Goal: Information Seeking & Learning: Learn about a topic

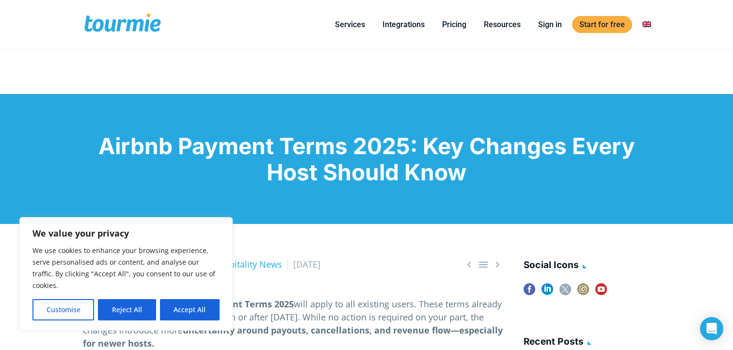
scroll to position [10, 0]
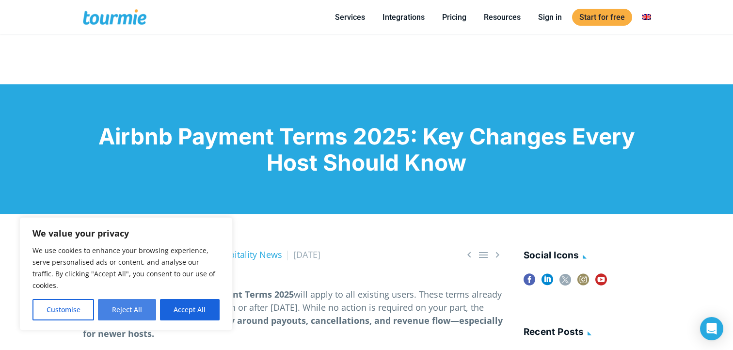
click at [140, 311] on button "Reject All" at bounding box center [127, 309] width 58 height 21
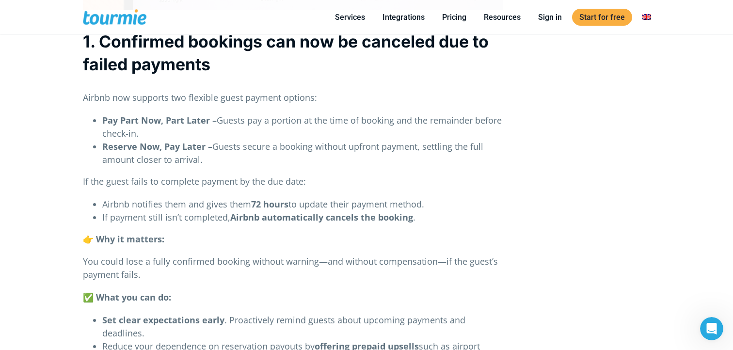
scroll to position [671, 0]
drag, startPoint x: 244, startPoint y: 117, endPoint x: 246, endPoint y: 130, distance: 12.8
click at [246, 130] on li "Pay Part Now, Part Later – Guests pay a portion at the time of booking and the …" at bounding box center [302, 126] width 401 height 26
drag, startPoint x: 216, startPoint y: 146, endPoint x: 218, endPoint y: 161, distance: 15.1
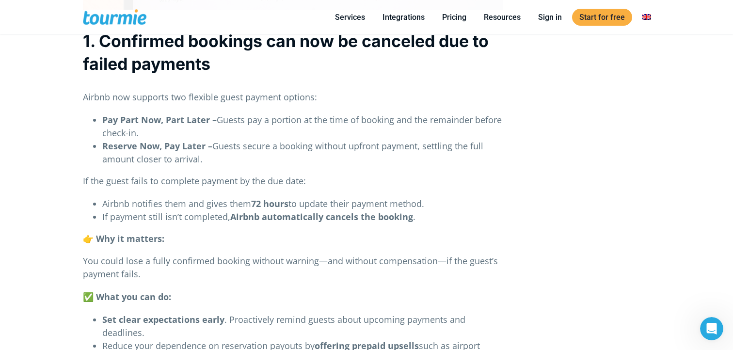
click at [218, 161] on li "Reserve Now, Pay Later – Guests secure a booking without upfront payment, settl…" at bounding box center [302, 153] width 401 height 26
click at [305, 181] on p "If the guest fails to complete payment by the due date:" at bounding box center [293, 180] width 420 height 13
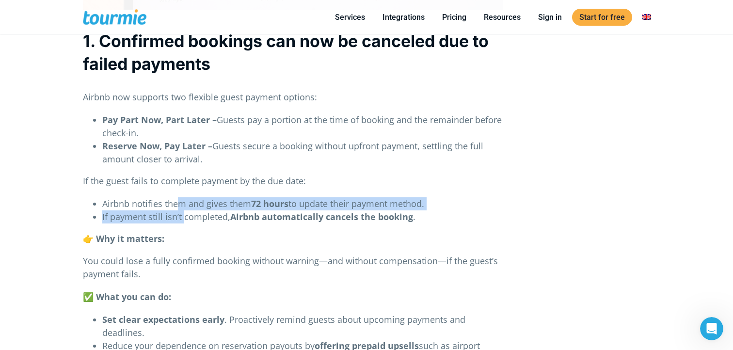
drag, startPoint x: 176, startPoint y: 204, endPoint x: 183, endPoint y: 216, distance: 13.0
click at [183, 216] on ul "Airbnb notifies them and gives them 72 hours to update their payment method. If…" at bounding box center [293, 210] width 420 height 26
click at [183, 216] on li "If payment still isn’t completed, Airbnb automatically cancels the booking ." at bounding box center [302, 216] width 401 height 13
drag, startPoint x: 229, startPoint y: 200, endPoint x: 234, endPoint y: 214, distance: 14.4
click at [234, 214] on ul "Airbnb notifies them and gives them 72 hours to update their payment method. If…" at bounding box center [293, 210] width 420 height 26
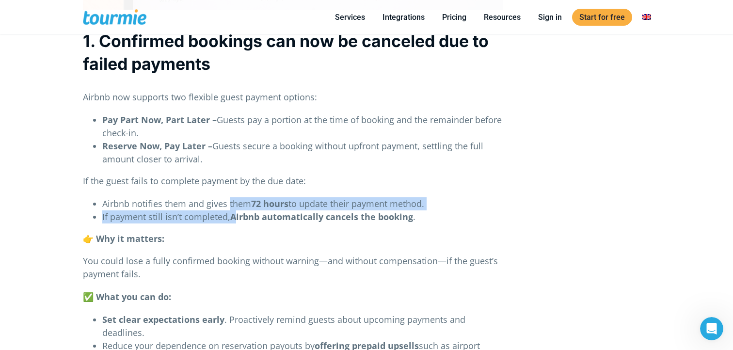
click at [234, 214] on strong "Airbnb automatically cancels the booking" at bounding box center [321, 217] width 183 height 12
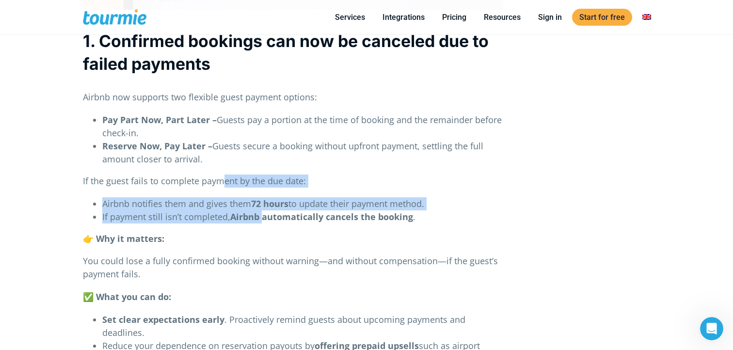
drag, startPoint x: 219, startPoint y: 186, endPoint x: 262, endPoint y: 214, distance: 50.8
click at [262, 214] on strong "Airbnb automatically cancels the booking" at bounding box center [321, 217] width 183 height 12
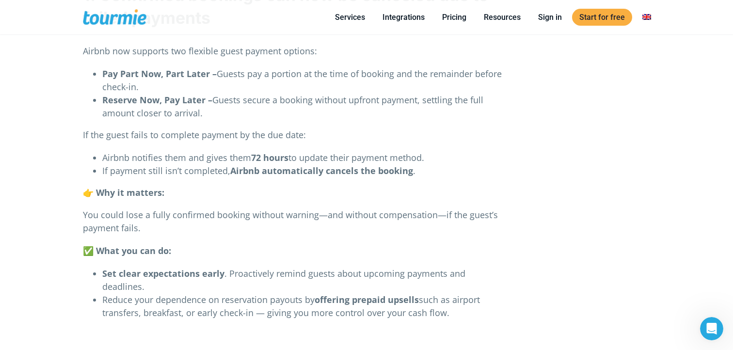
scroll to position [717, 0]
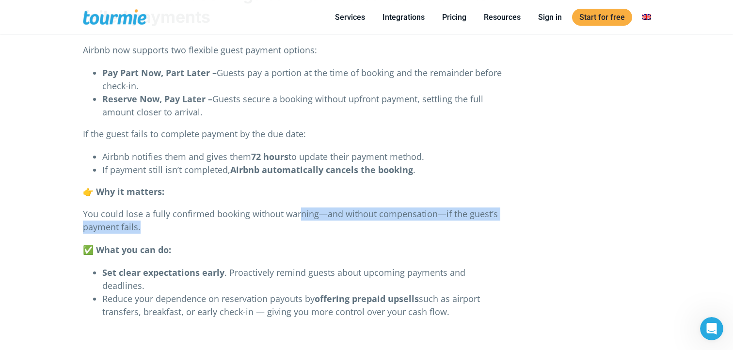
drag, startPoint x: 298, startPoint y: 217, endPoint x: 302, endPoint y: 227, distance: 11.1
click at [303, 227] on p "You could lose a fully confirmed booking without warning—and without compensati…" at bounding box center [293, 220] width 420 height 26
click at [302, 227] on p "You could lose a fully confirmed booking without warning—and without compensati…" at bounding box center [293, 220] width 420 height 26
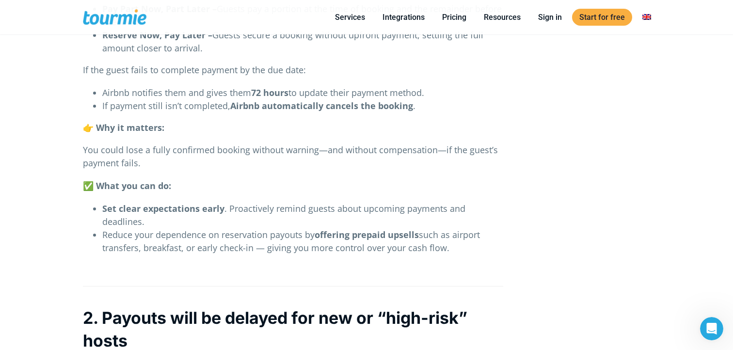
scroll to position [783, 0]
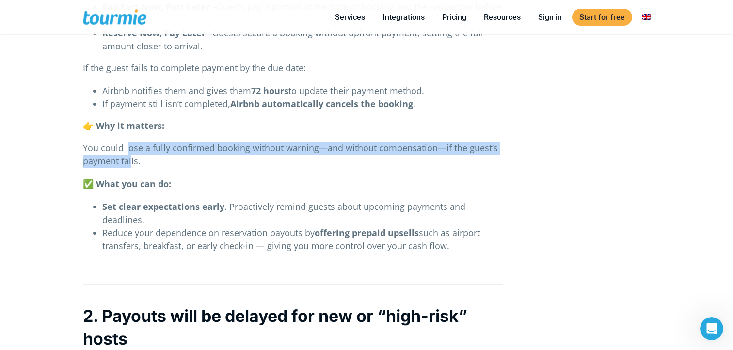
drag, startPoint x: 126, startPoint y: 147, endPoint x: 131, endPoint y: 162, distance: 15.6
click at [131, 162] on p "You could lose a fully confirmed booking without warning—and without compensati…" at bounding box center [293, 154] width 420 height 26
click at [137, 166] on p "You could lose a fully confirmed booking without warning—and without compensati…" at bounding box center [293, 154] width 420 height 26
drag, startPoint x: 138, startPoint y: 166, endPoint x: 132, endPoint y: 149, distance: 17.5
click at [132, 149] on p "You could lose a fully confirmed booking without warning—and without compensati…" at bounding box center [293, 154] width 420 height 26
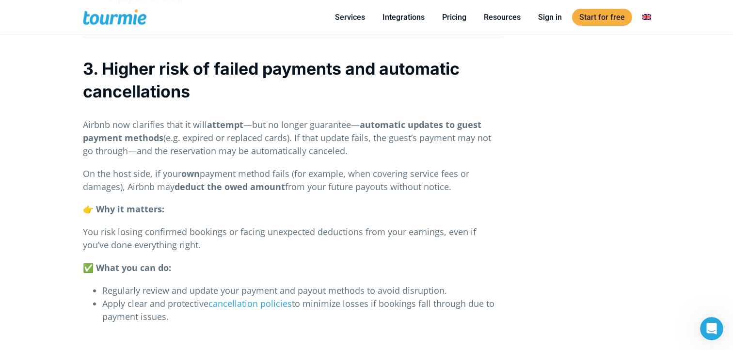
scroll to position [1359, 0]
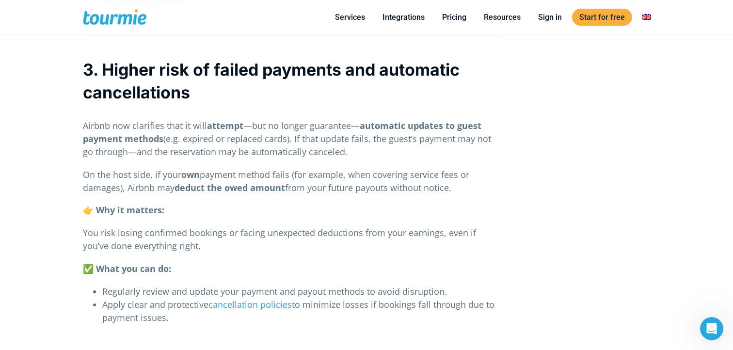
drag, startPoint x: 167, startPoint y: 125, endPoint x: 220, endPoint y: 141, distance: 55.8
click at [221, 142] on p "Airbnb now clarifies that it will attempt —but no longer guarantee— automatic u…" at bounding box center [293, 138] width 420 height 39
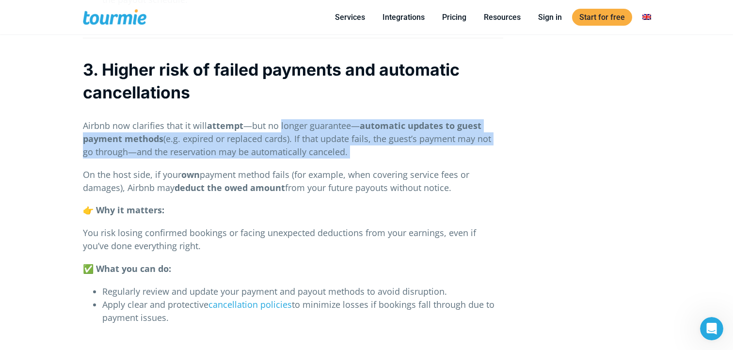
drag, startPoint x: 280, startPoint y: 125, endPoint x: 287, endPoint y: 165, distance: 40.9
click at [287, 163] on div "   By Nikoleta Airbnb Hospitality News [DATE] As of [DATE], the new Airbnb P…" at bounding box center [293, 153] width 420 height 2510
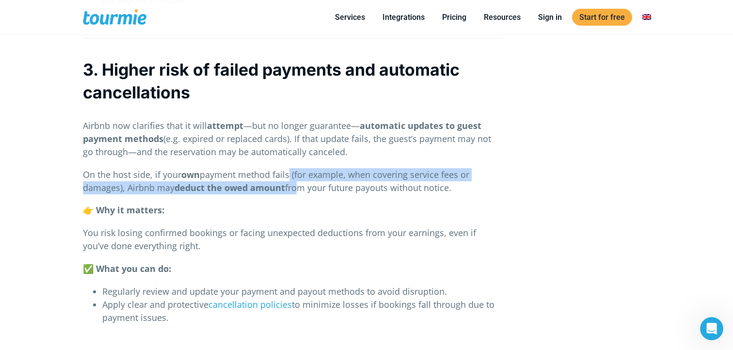
drag, startPoint x: 289, startPoint y: 174, endPoint x: 293, endPoint y: 187, distance: 12.7
click at [293, 187] on p "On the host side, if your own payment method fails (for example, when covering …" at bounding box center [293, 181] width 420 height 26
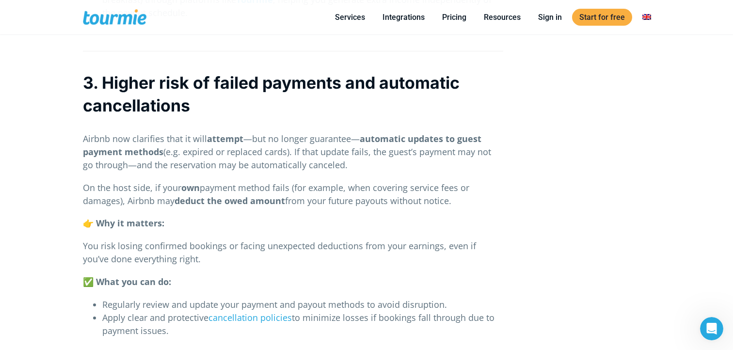
scroll to position [1345, 0]
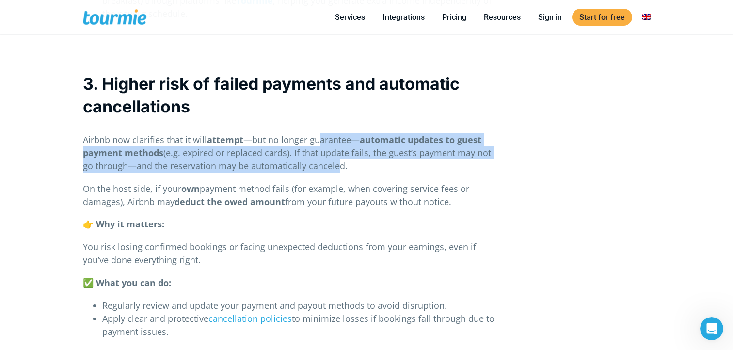
drag, startPoint x: 318, startPoint y: 139, endPoint x: 321, endPoint y: 160, distance: 21.5
click at [321, 160] on p "Airbnb now clarifies that it will attempt —but no longer guarantee— automatic u…" at bounding box center [293, 152] width 420 height 39
click at [416, 144] on strong "automatic updates to guest payment methods" at bounding box center [282, 146] width 398 height 25
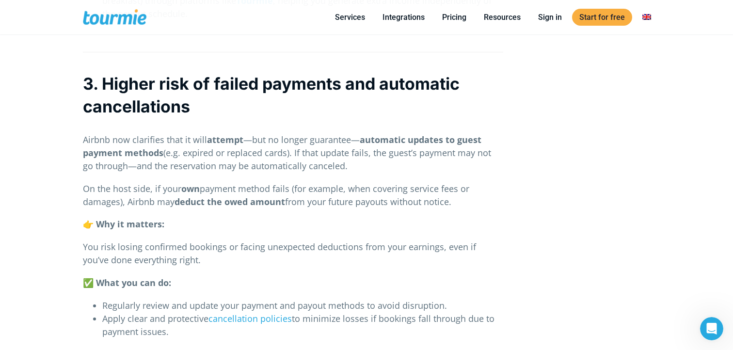
drag, startPoint x: 82, startPoint y: 138, endPoint x: 382, endPoint y: 162, distance: 301.3
click at [382, 162] on div "   By Nikoleta Airbnb Hospitality News [DATE] As of [DATE], the new Airbnb P…" at bounding box center [293, 337] width 440 height 2851
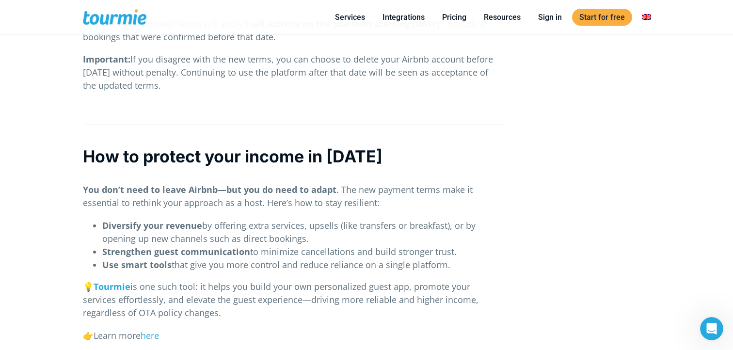
scroll to position [2120, 0]
